Goal: Task Accomplishment & Management: Use online tool/utility

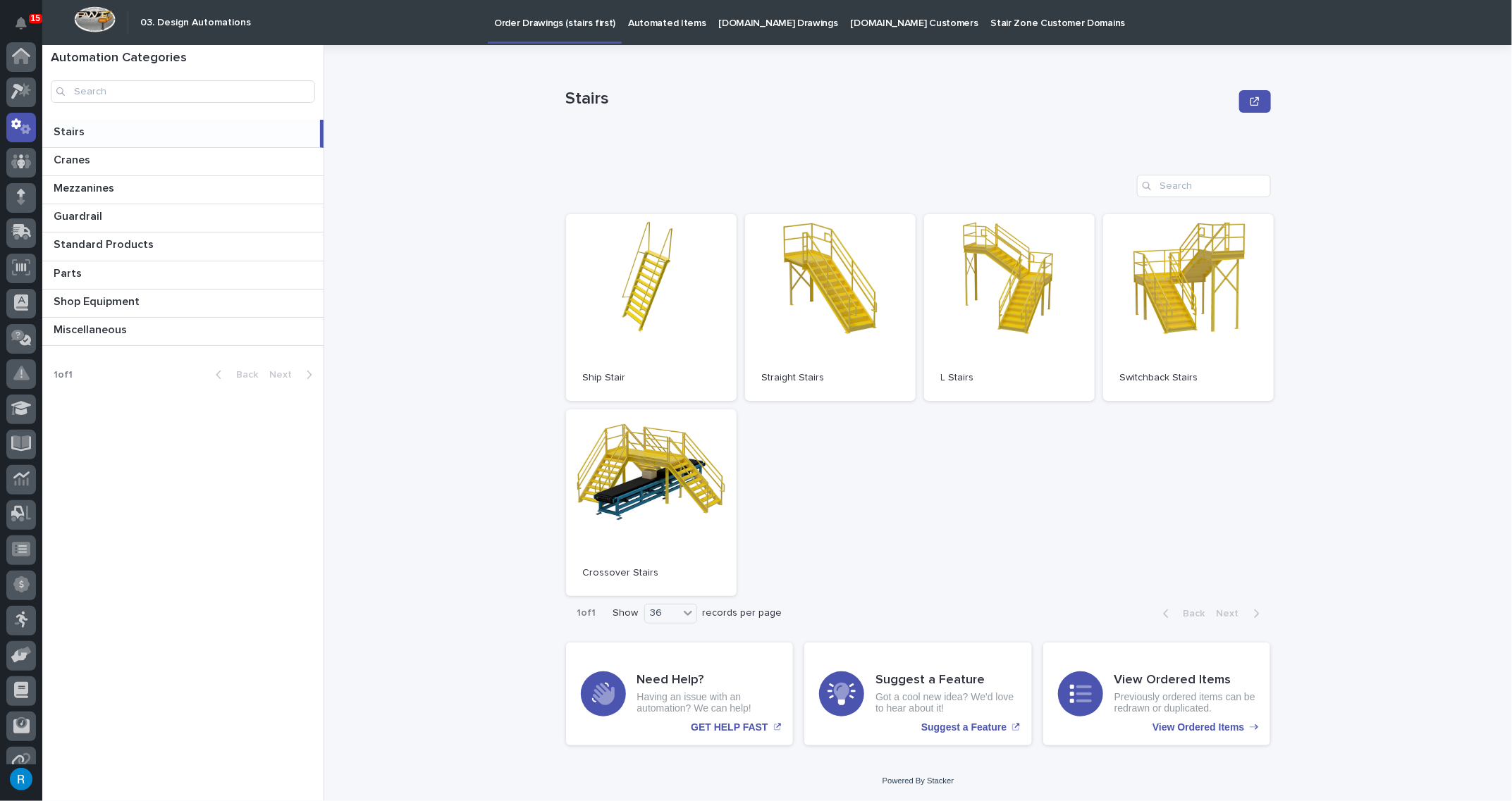
scroll to position [70, 0]
click at [646, 24] on p "Automated Items" at bounding box center [667, 15] width 77 height 30
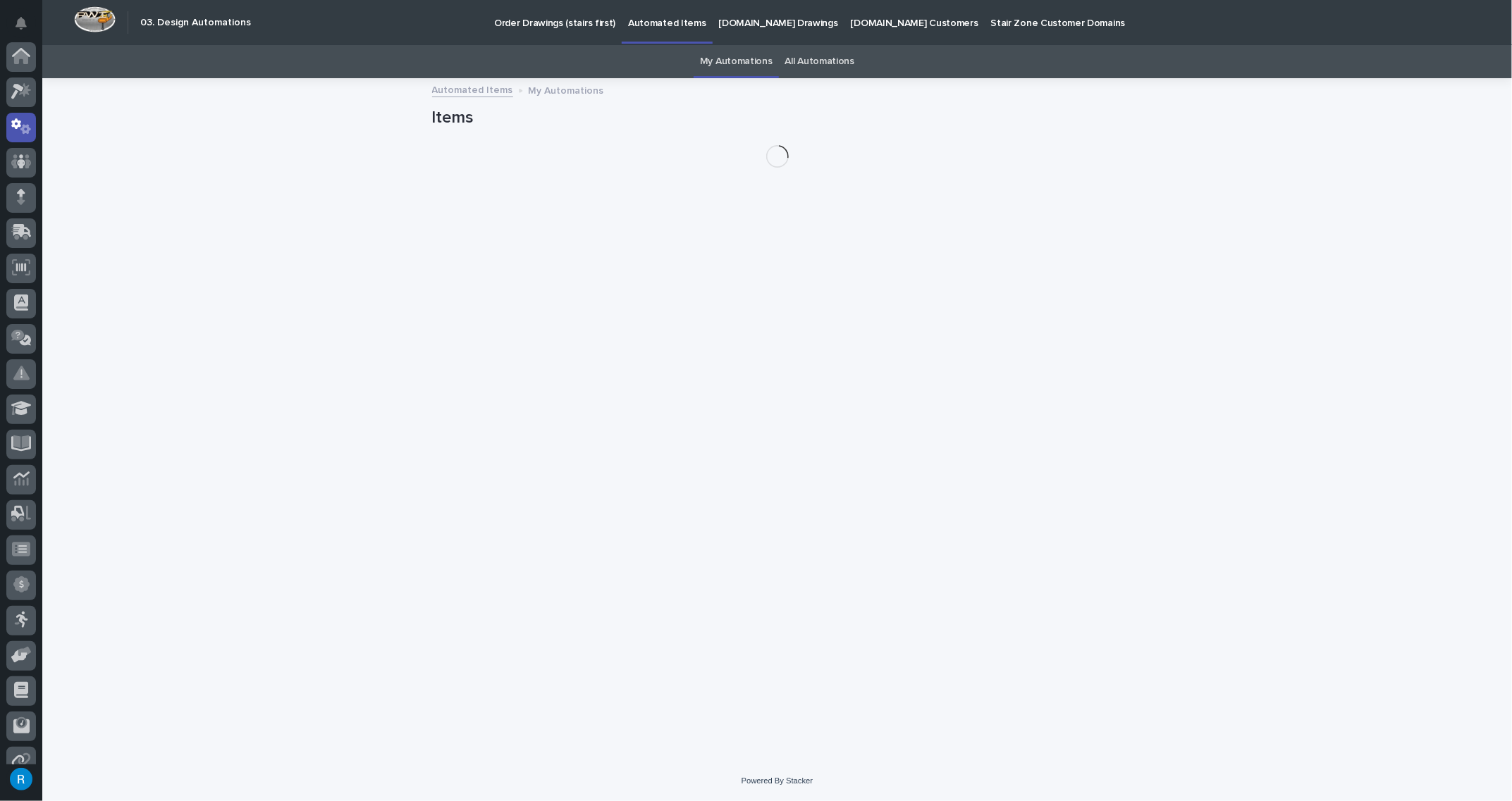
scroll to position [70, 0]
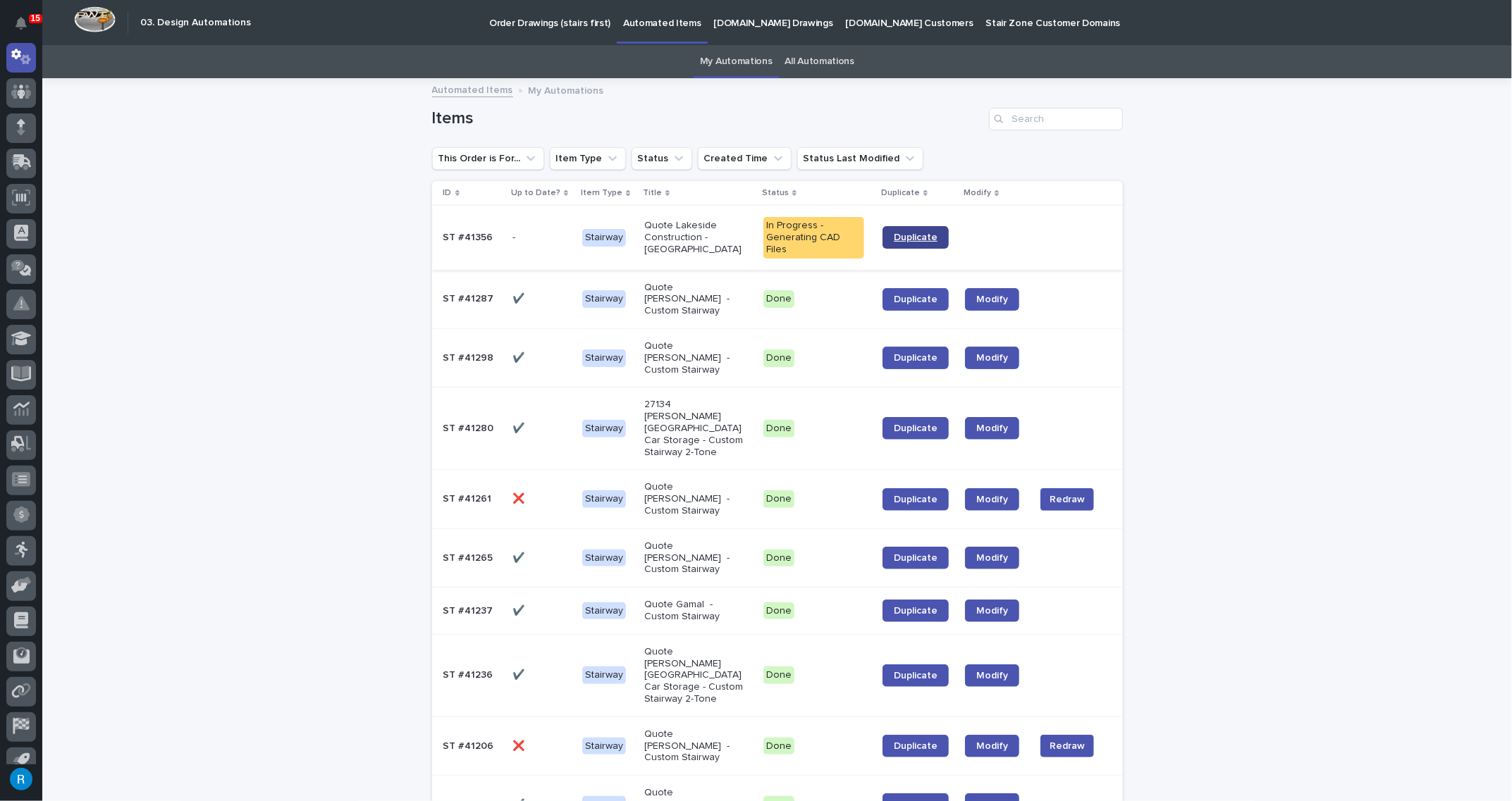
click at [907, 234] on span "Duplicate" at bounding box center [916, 238] width 44 height 10
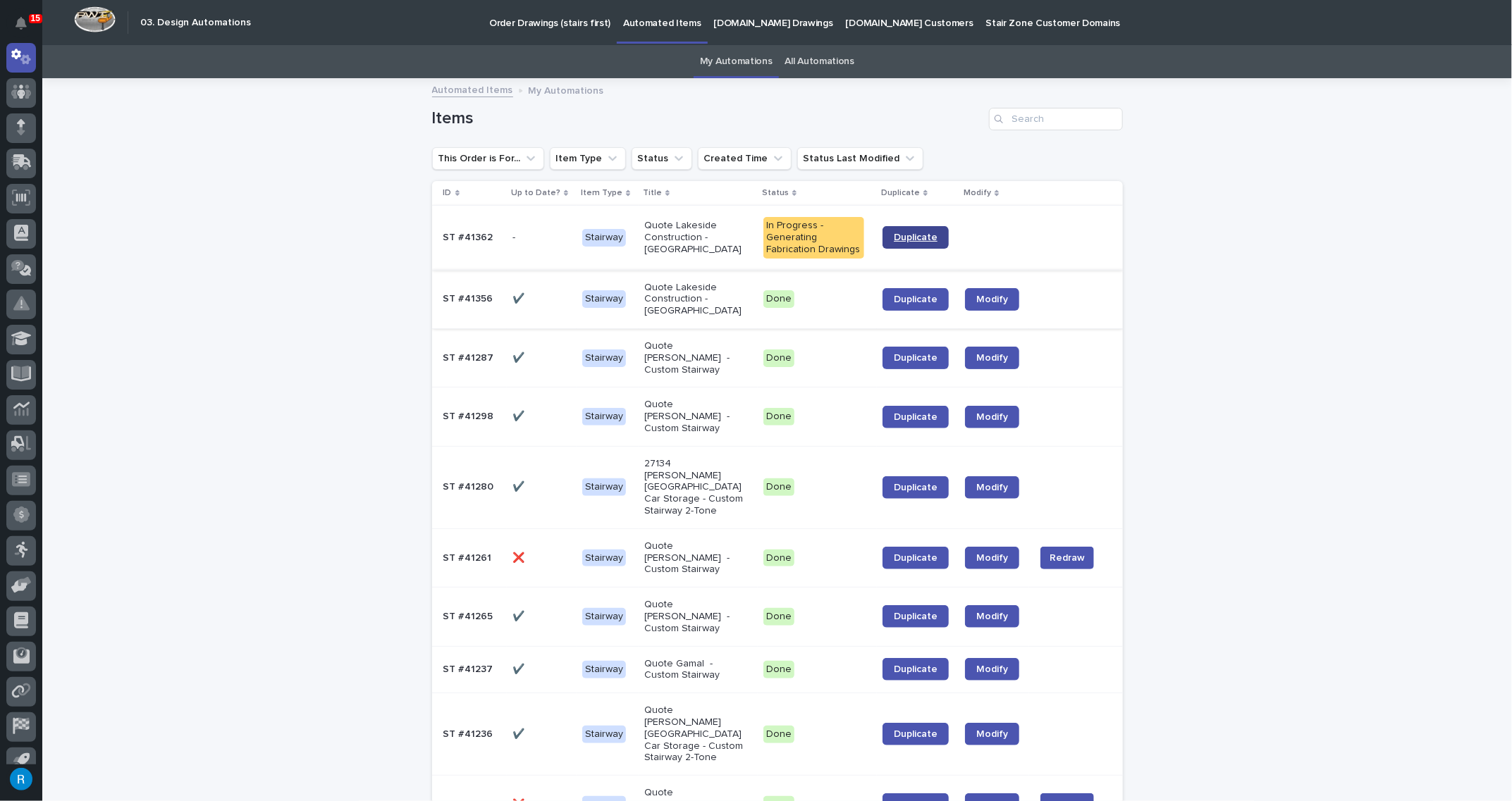
click at [909, 239] on span "Duplicate" at bounding box center [916, 238] width 44 height 10
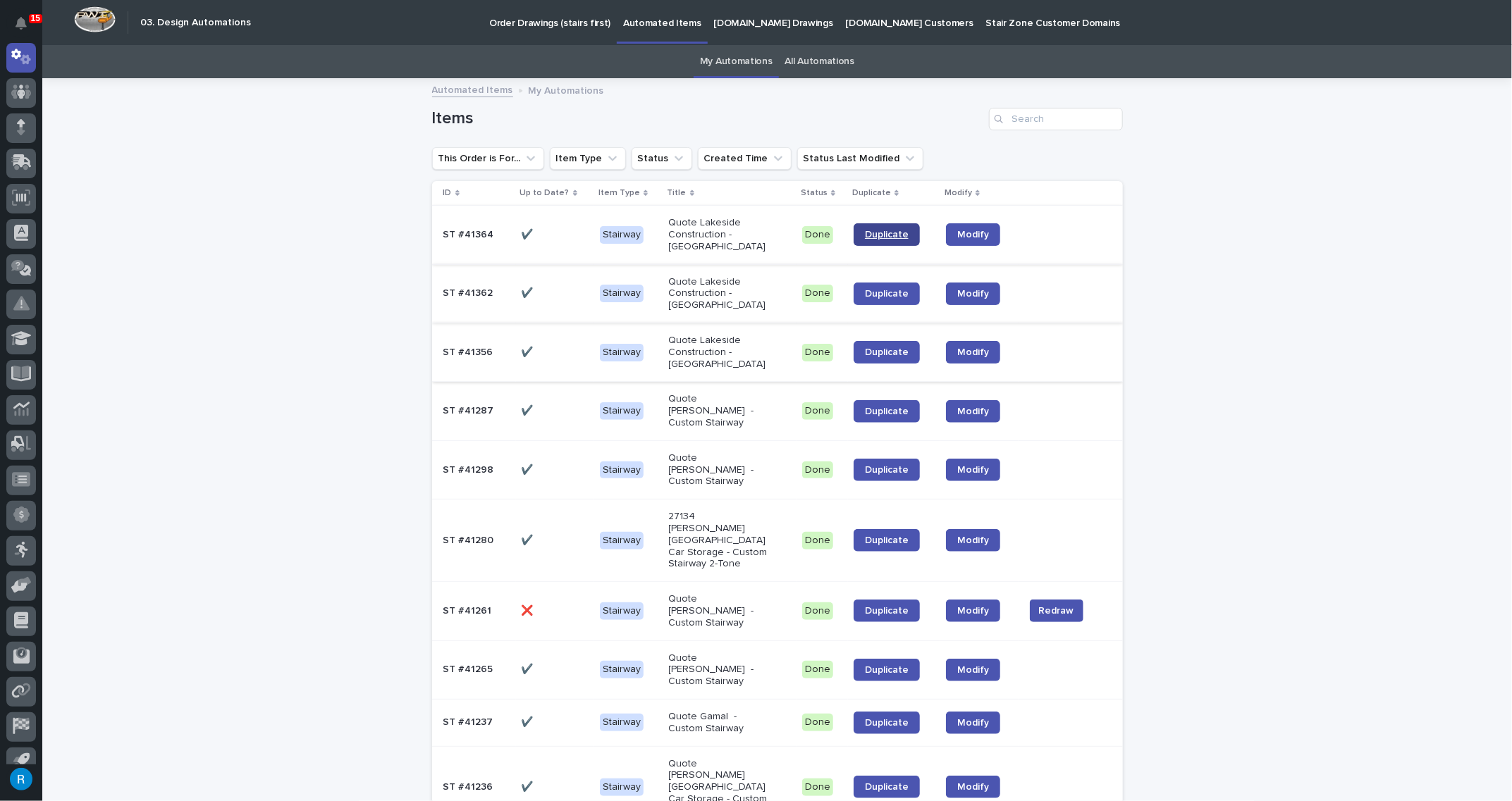
click at [879, 233] on span "Duplicate" at bounding box center [887, 234] width 44 height 10
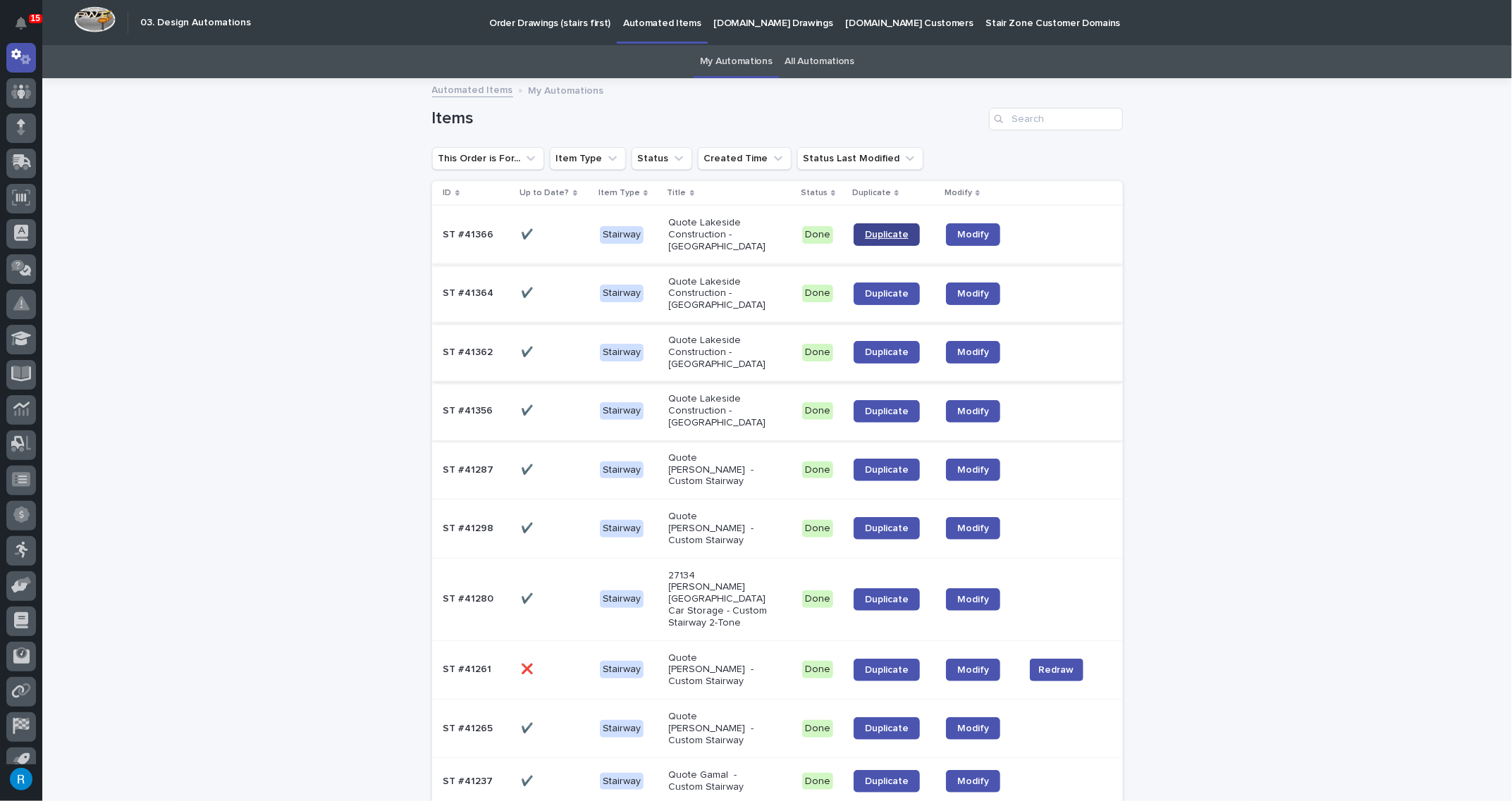
click at [883, 234] on span "Duplicate" at bounding box center [887, 234] width 44 height 10
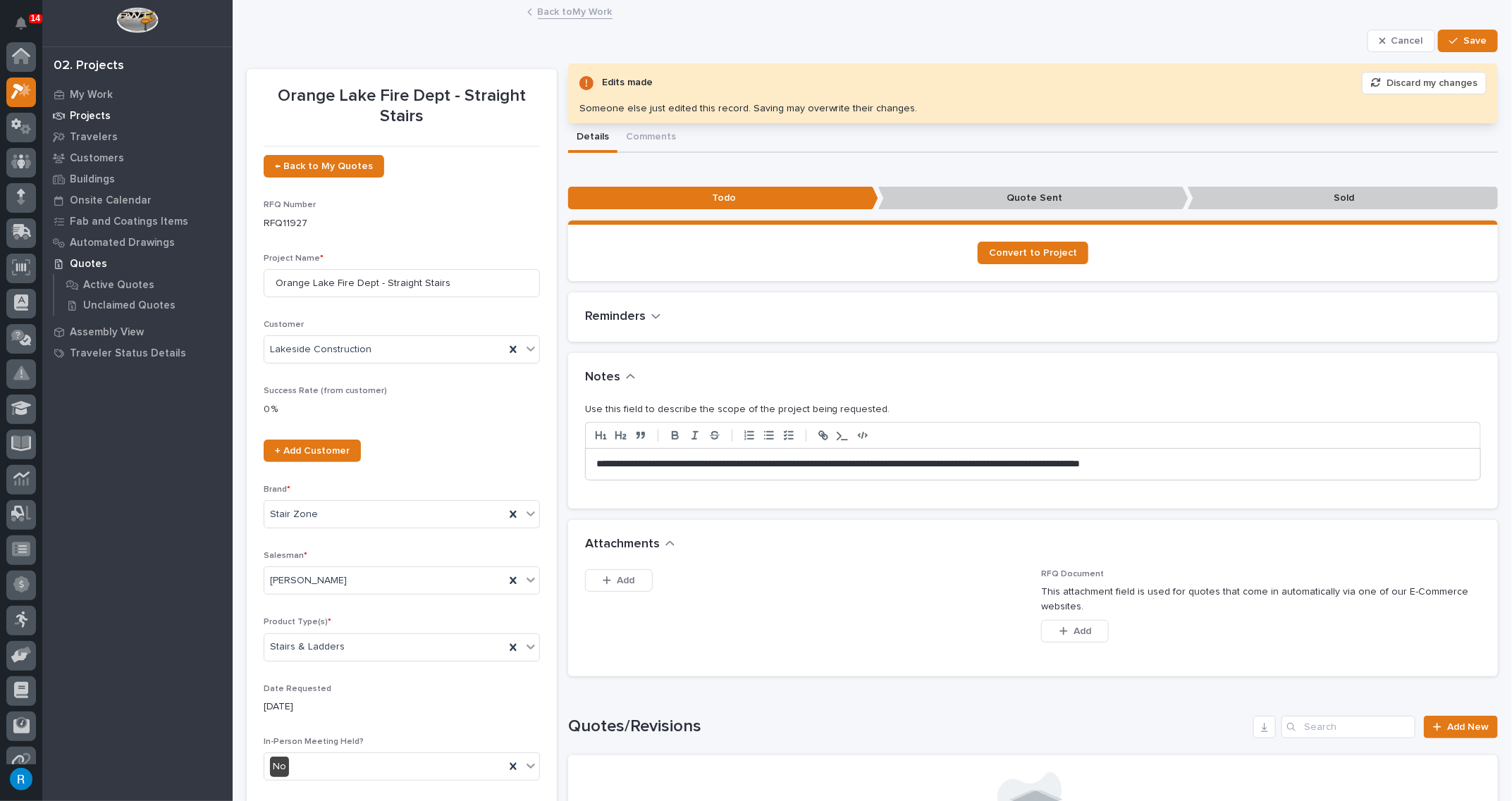
scroll to position [35, 0]
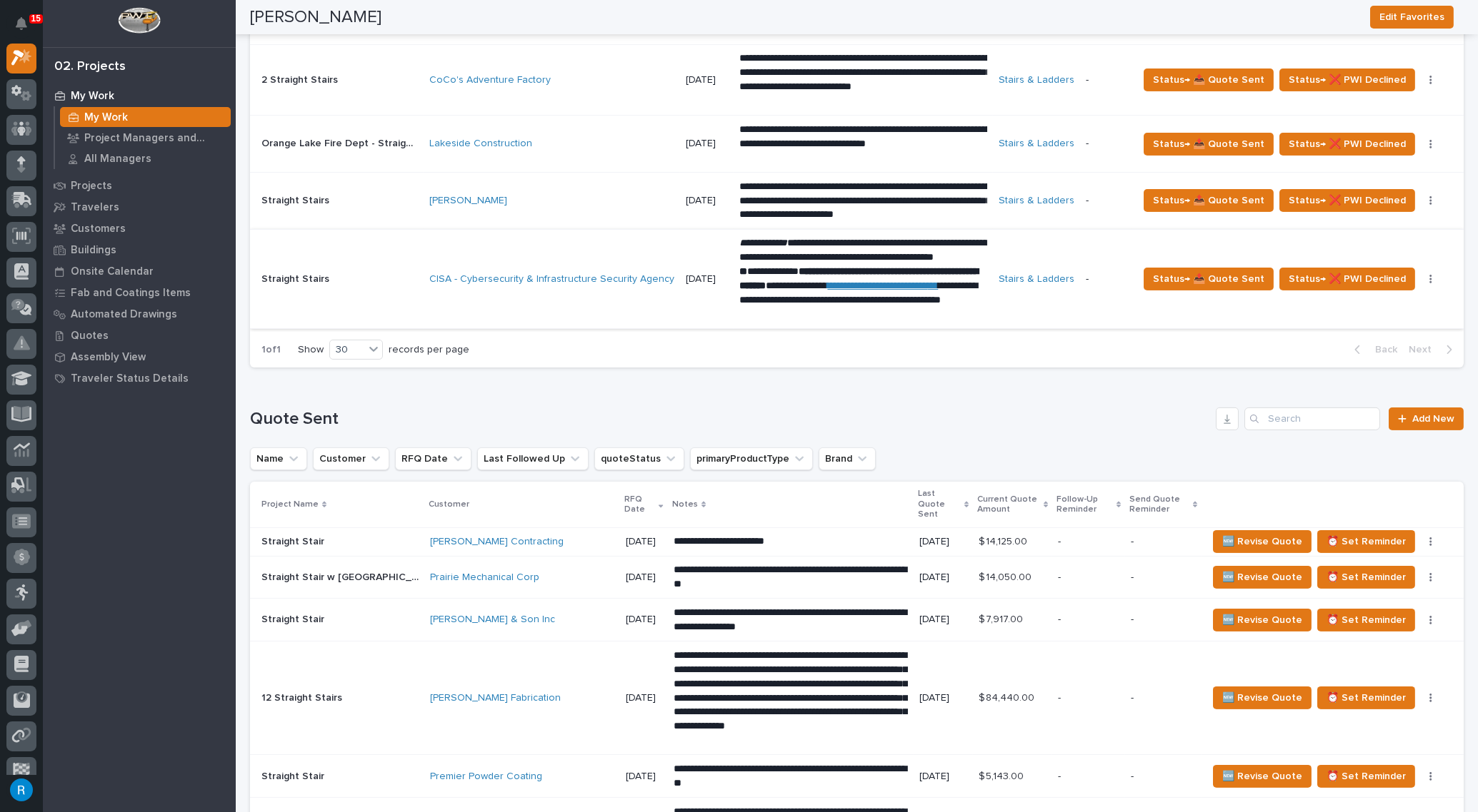
scroll to position [713, 0]
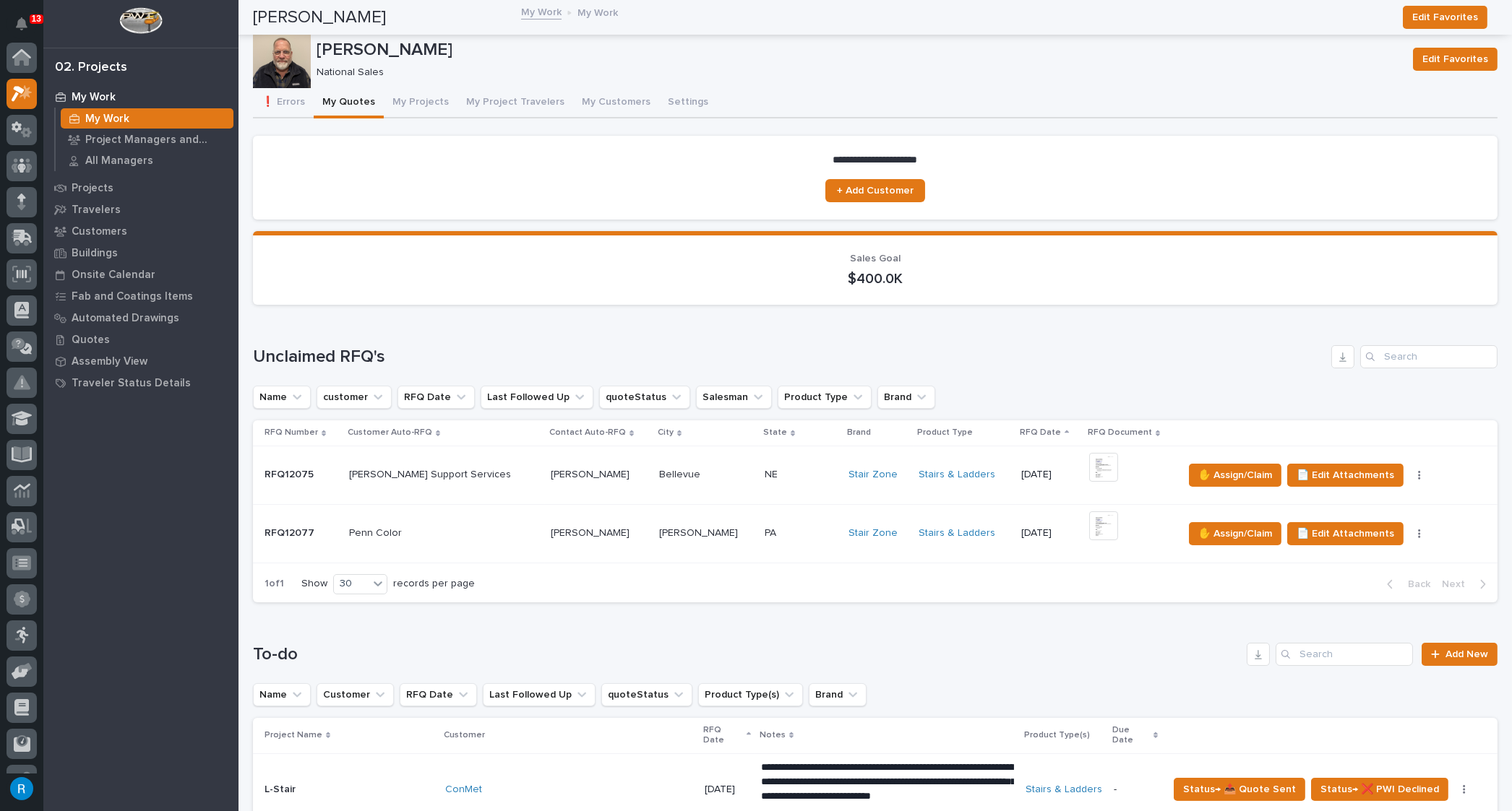
scroll to position [36, 0]
